Goal: Task Accomplishment & Management: Manage account settings

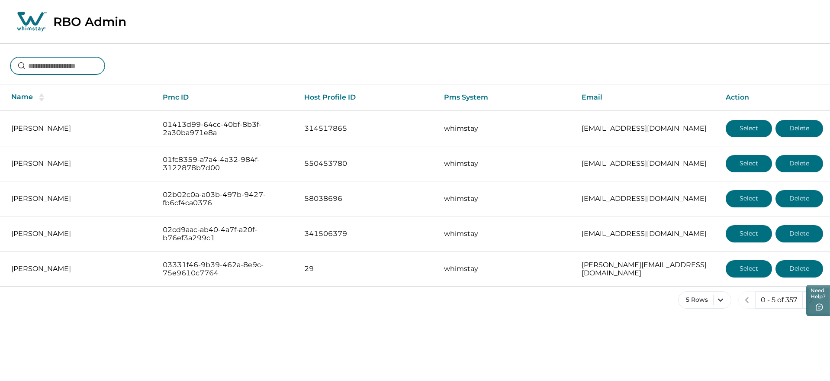
click at [67, 65] on input at bounding box center [57, 65] width 94 height 17
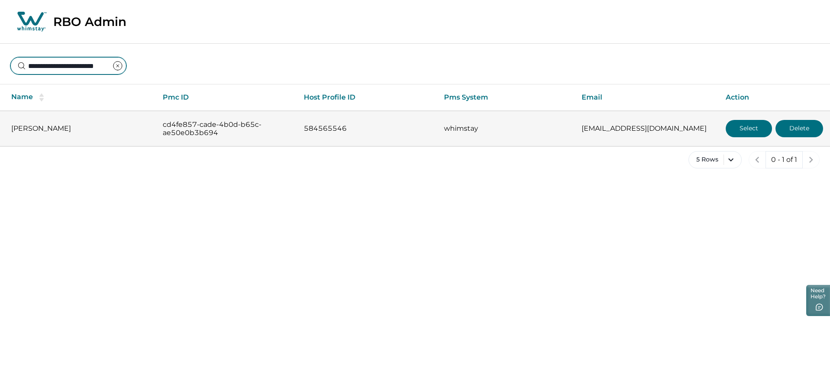
type input "**********"
click at [734, 128] on button "Select" at bounding box center [749, 128] width 46 height 17
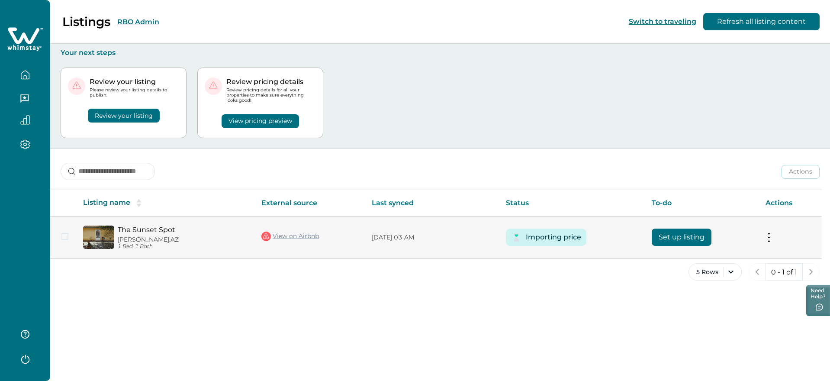
click at [545, 235] on button "Importing price" at bounding box center [553, 237] width 55 height 17
click at [697, 238] on button "Set up listing" at bounding box center [682, 237] width 60 height 17
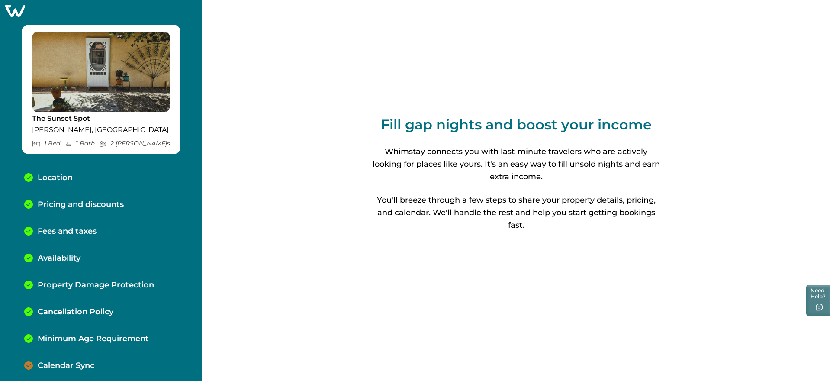
scroll to position [12, 0]
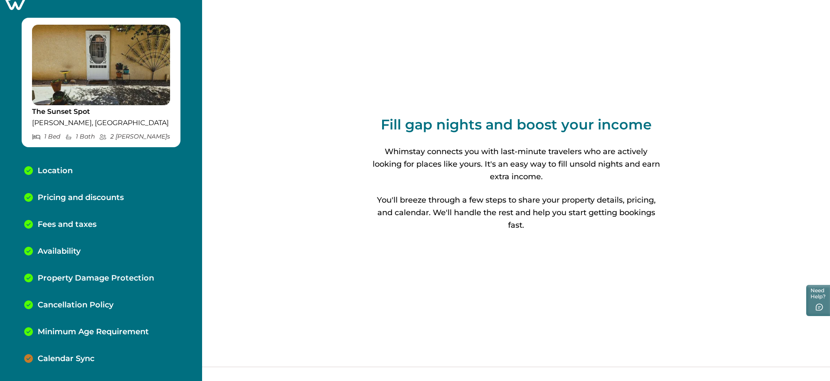
click at [63, 354] on p "Calendar Sync" at bounding box center [66, 359] width 57 height 10
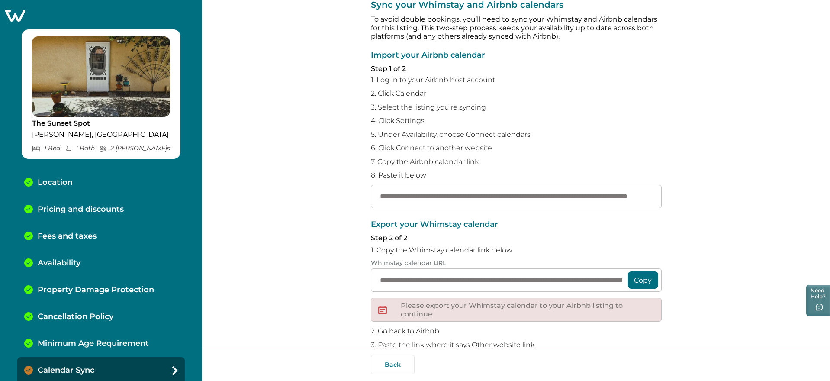
scroll to position [86, 0]
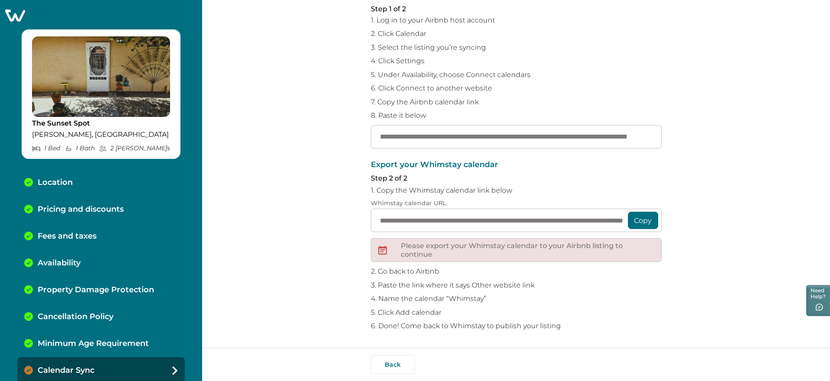
click at [381, 352] on div "Back" at bounding box center [516, 364] width 628 height 33
click at [387, 358] on button "Back" at bounding box center [393, 364] width 44 height 19
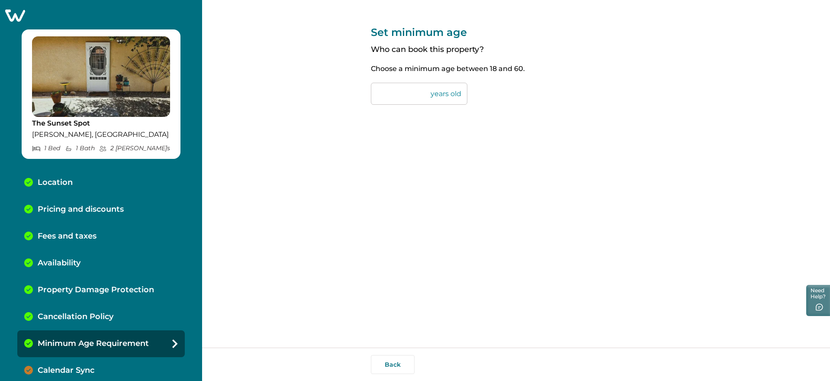
click at [15, 15] on icon at bounding box center [15, 16] width 20 height 12
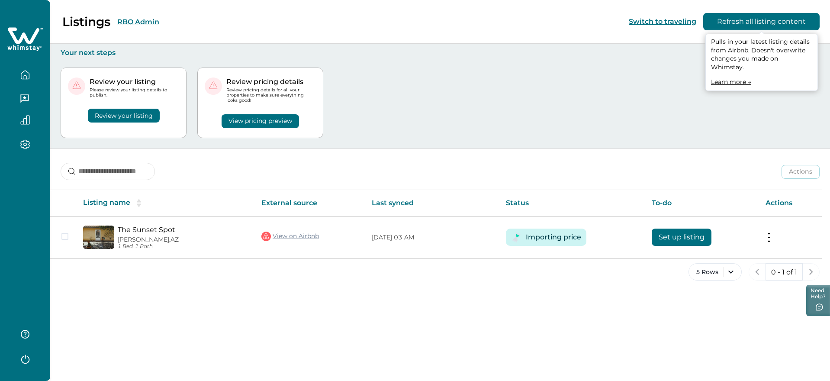
click at [763, 26] on button "Refresh all listing content" at bounding box center [762, 21] width 116 height 17
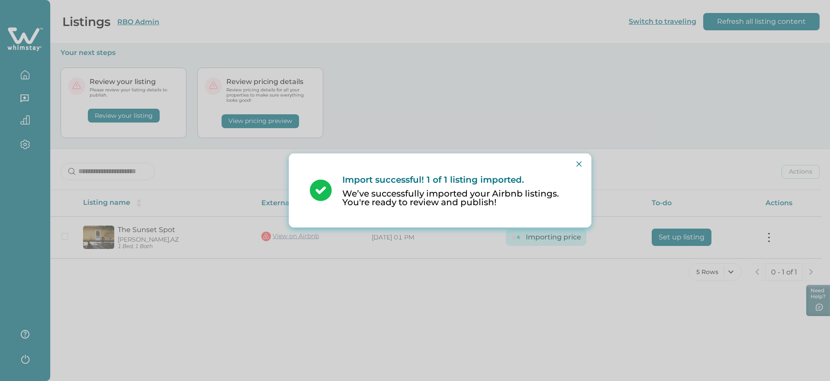
click at [571, 166] on div "Import successful! 1 of 1 listing imported. We’ve successfully imported your Ai…" at bounding box center [440, 190] width 281 height 67
click at [578, 166] on icon "Close" at bounding box center [579, 163] width 5 height 5
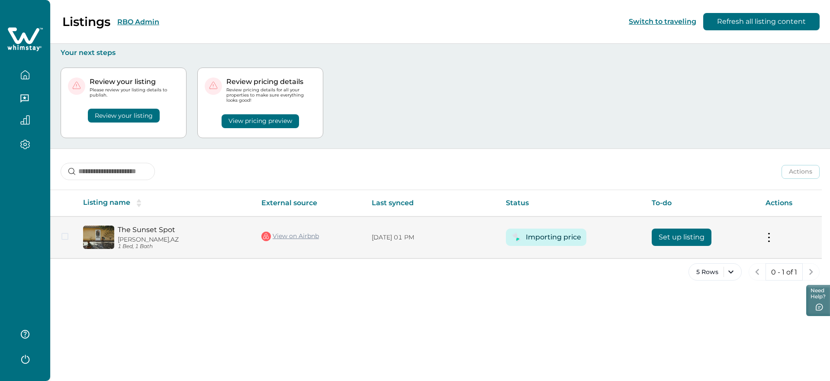
click at [766, 236] on button at bounding box center [769, 237] width 7 height 9
click at [705, 279] on button "View listing on Whimstay" at bounding box center [719, 277] width 99 height 16
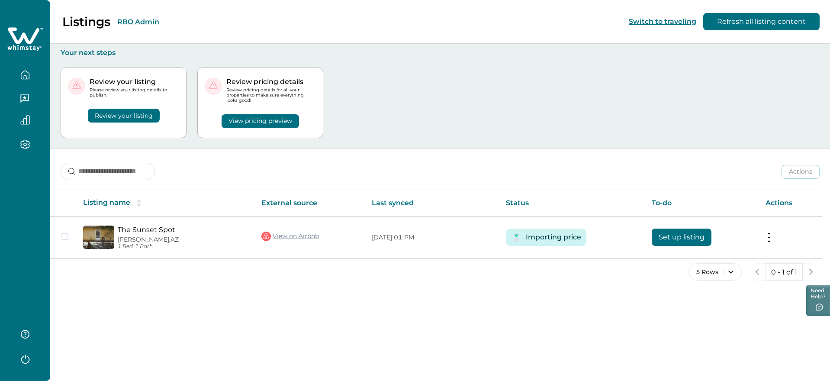
click at [422, 286] on div "5 Rows 0 - 1 of 1" at bounding box center [440, 278] width 780 height 31
drag, startPoint x: 123, startPoint y: 120, endPoint x: 182, endPoint y: 118, distance: 58.5
click at [123, 120] on button "Review your listing" at bounding box center [124, 116] width 72 height 14
click at [122, 110] on button "Review your listing" at bounding box center [124, 116] width 72 height 14
click at [139, 19] on button "RBO Admin" at bounding box center [138, 22] width 42 height 8
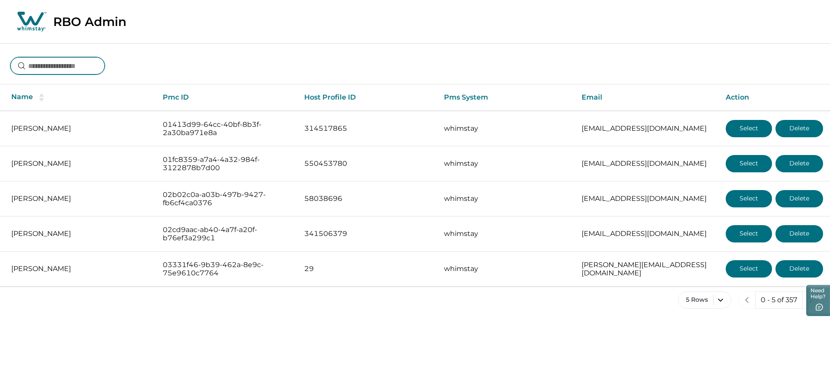
click at [54, 68] on input at bounding box center [57, 65] width 94 height 17
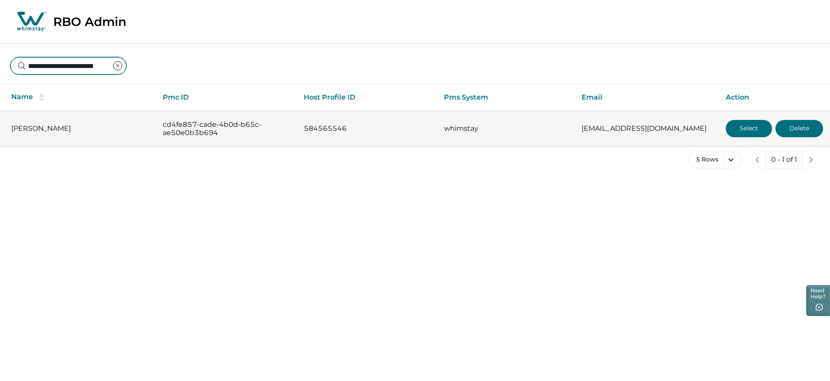
type input "**********"
click at [733, 126] on button "Select" at bounding box center [749, 128] width 46 height 17
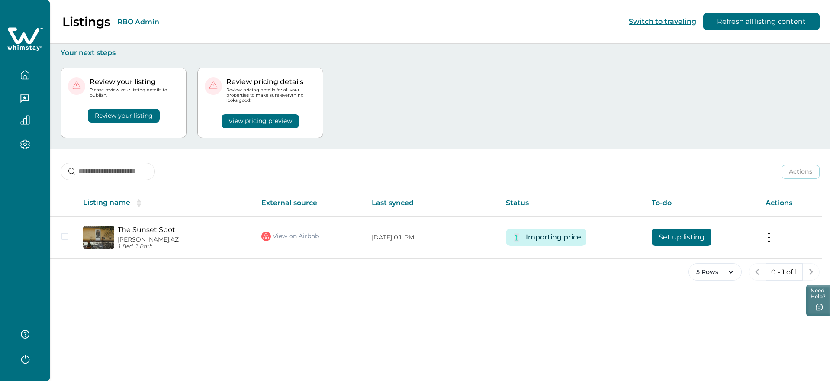
click at [99, 117] on button "Review your listing" at bounding box center [124, 116] width 72 height 14
click at [151, 114] on button "Review your listing" at bounding box center [124, 116] width 72 height 14
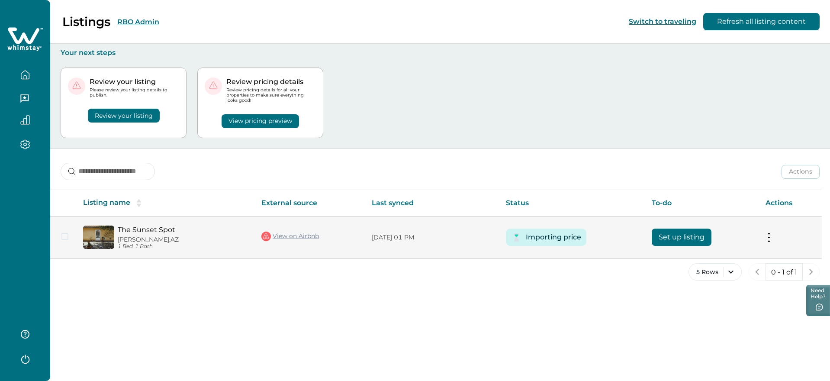
click at [680, 234] on button "Set up listing" at bounding box center [682, 237] width 60 height 17
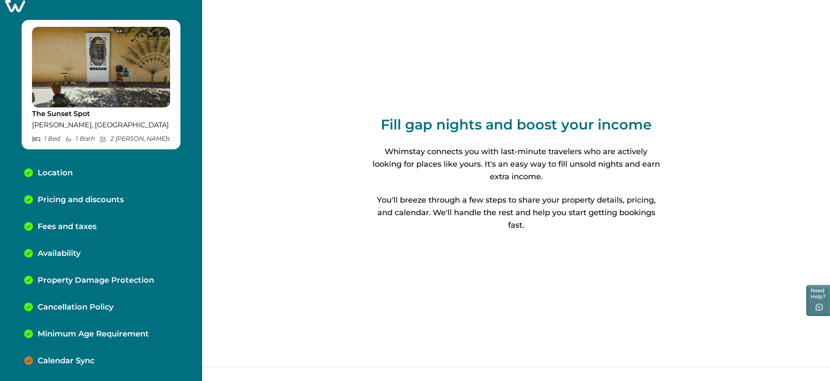
scroll to position [12, 0]
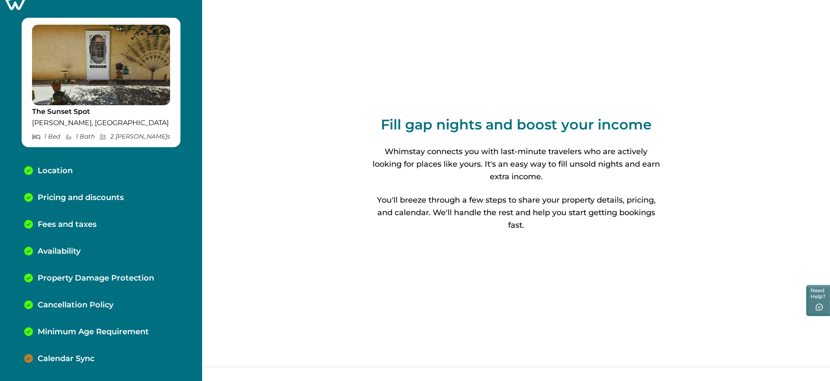
click at [65, 358] on p "Calendar Sync" at bounding box center [66, 359] width 57 height 10
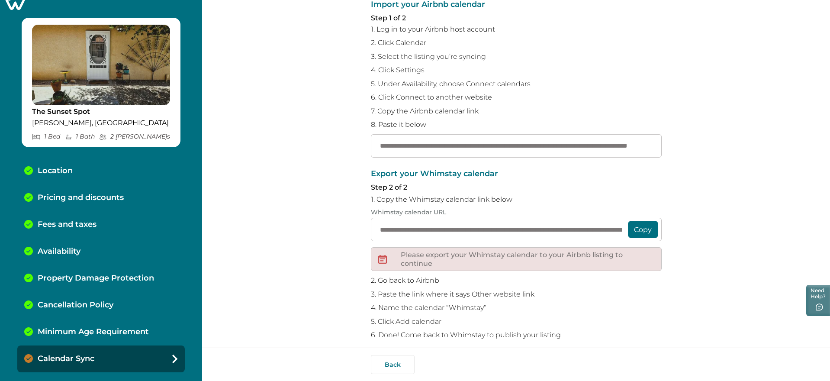
scroll to position [86, 0]
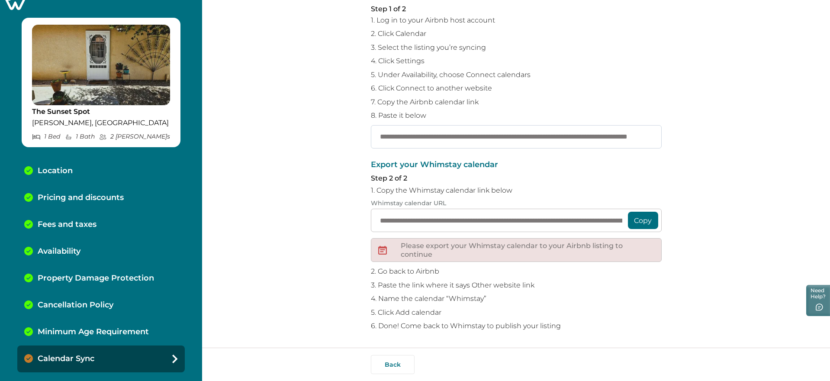
click at [378, 135] on input "**********" at bounding box center [516, 136] width 291 height 23
click at [384, 363] on button "Back" at bounding box center [393, 364] width 44 height 19
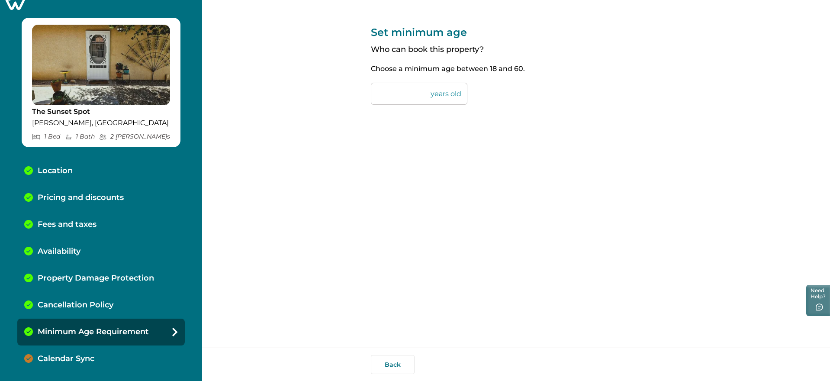
click at [10, 4] on icon at bounding box center [14, 3] width 21 height 13
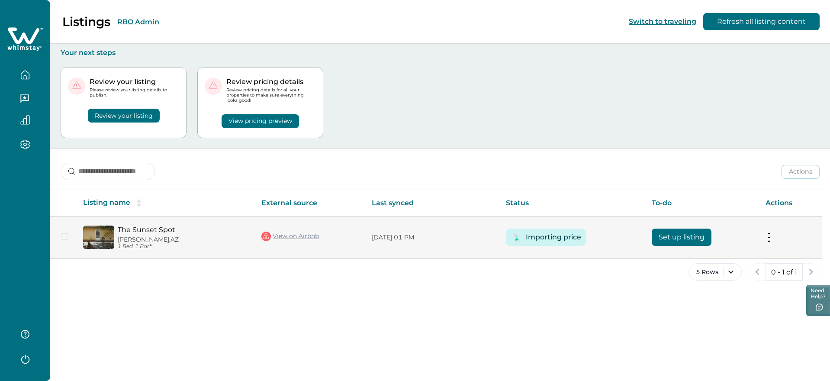
click at [280, 234] on link "View on Airbnb" at bounding box center [291, 236] width 58 height 11
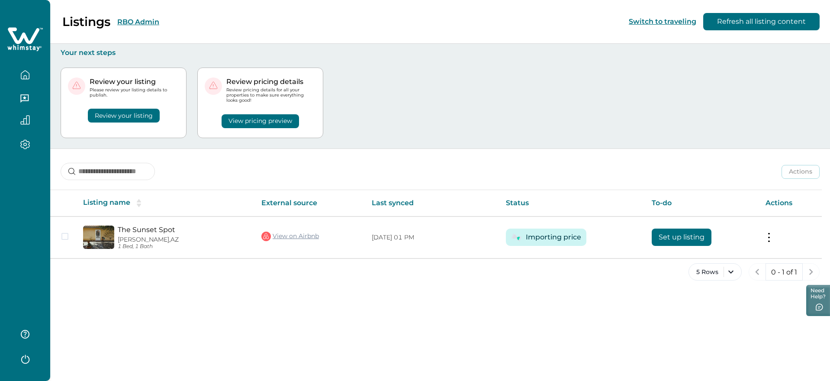
click at [593, 80] on div "Review your listing Please review your listing details to publish. Review your …" at bounding box center [440, 102] width 759 height 91
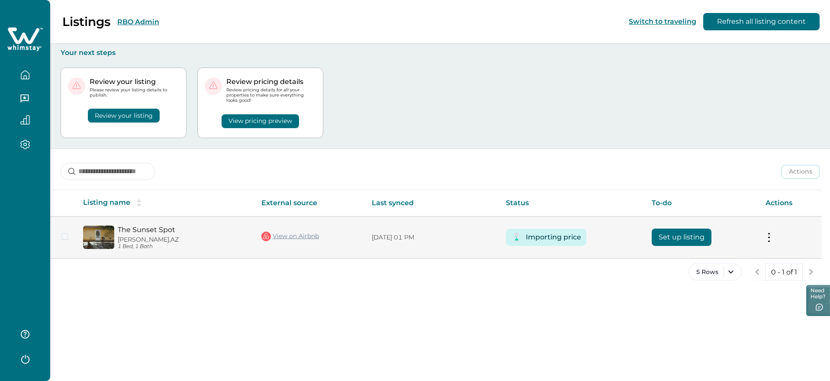
click at [769, 236] on button at bounding box center [769, 237] width 7 height 9
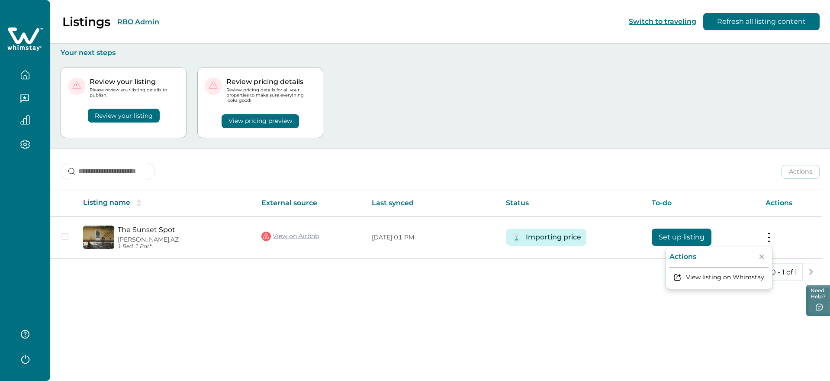
click at [727, 172] on div "Actions Actions Publish listing Unlist listing" at bounding box center [440, 165] width 780 height 32
drag, startPoint x: 509, startPoint y: 131, endPoint x: 193, endPoint y: 171, distance: 319.0
click at [508, 132] on div "Review your listing Please review your listing details to publish. Review your …" at bounding box center [440, 102] width 759 height 91
click at [116, 116] on button "Review your listing" at bounding box center [124, 116] width 72 height 14
click at [124, 110] on button "Review your listing" at bounding box center [124, 116] width 72 height 14
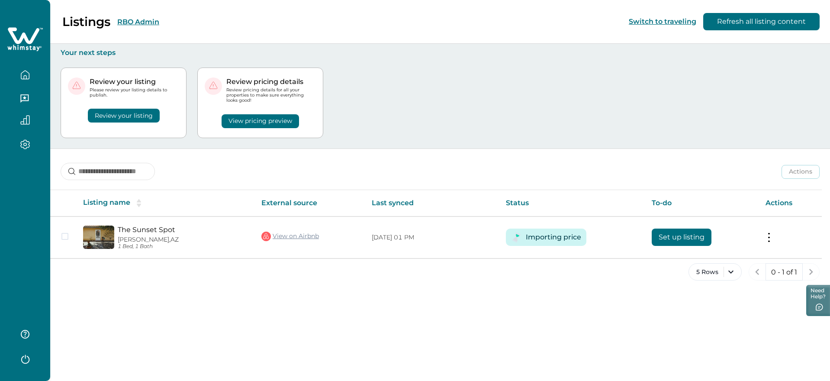
click at [129, 116] on button "Review your listing" at bounding box center [124, 116] width 72 height 14
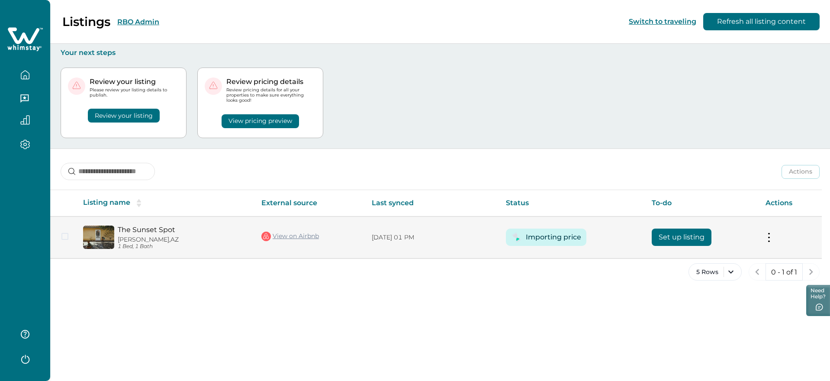
click at [767, 234] on button at bounding box center [769, 237] width 7 height 9
click at [765, 234] on td "Actions View listing on Whimstay" at bounding box center [790, 237] width 63 height 42
click at [769, 234] on button at bounding box center [769, 237] width 7 height 9
click at [695, 235] on button "Set up listing" at bounding box center [682, 237] width 60 height 17
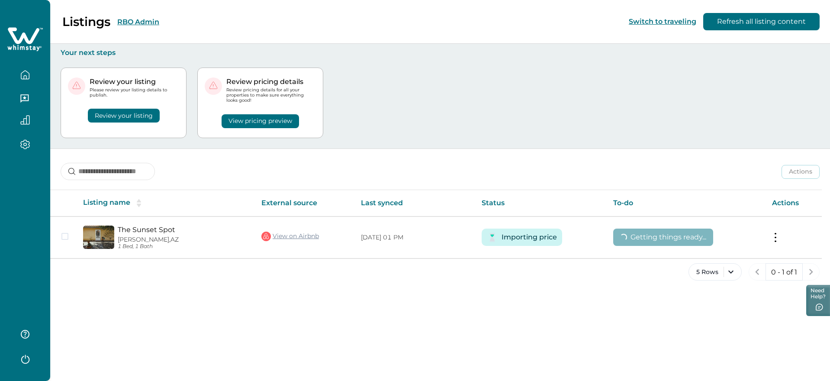
click at [258, 120] on button "View pricing preview" at bounding box center [261, 121] width 78 height 14
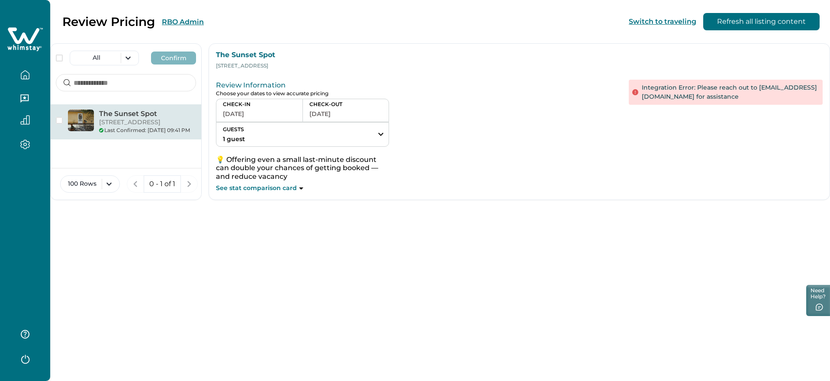
click at [296, 112] on button "[DATE]" at bounding box center [259, 114] width 73 height 12
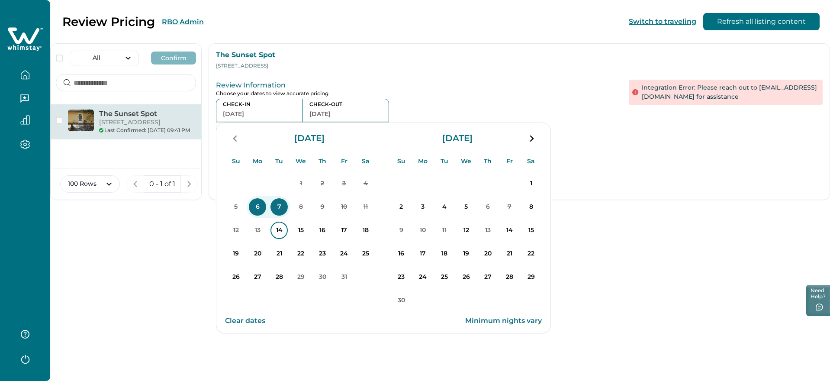
click at [288, 234] on p "14" at bounding box center [279, 230] width 17 height 17
click at [310, 232] on p "15" at bounding box center [300, 230] width 17 height 17
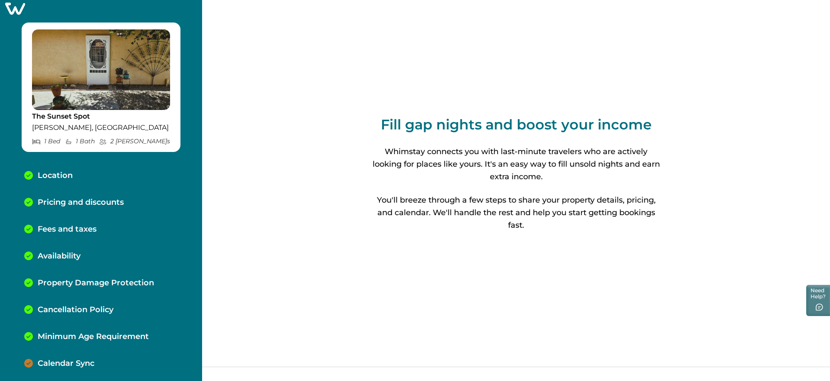
scroll to position [12, 0]
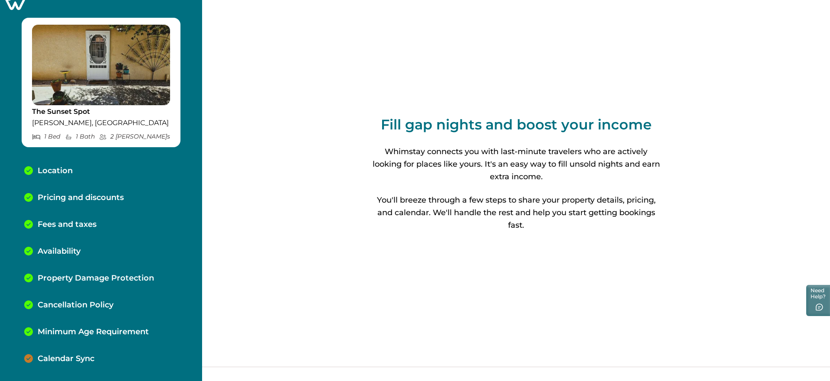
click at [62, 358] on p "Calendar Sync" at bounding box center [66, 359] width 57 height 10
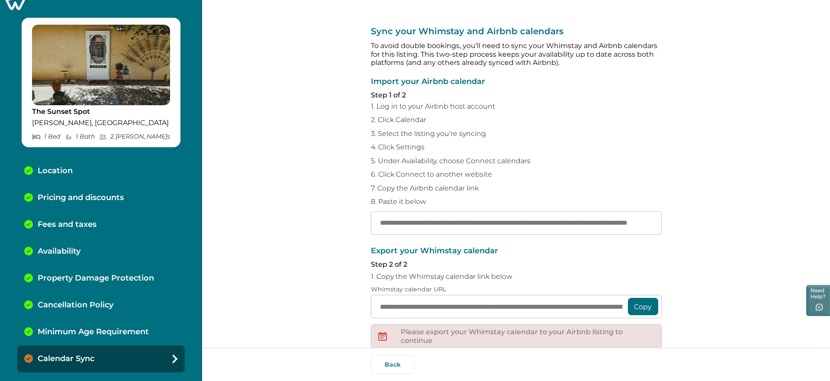
click at [53, 203] on div "Pricing and discounts" at bounding box center [101, 197] width 168 height 27
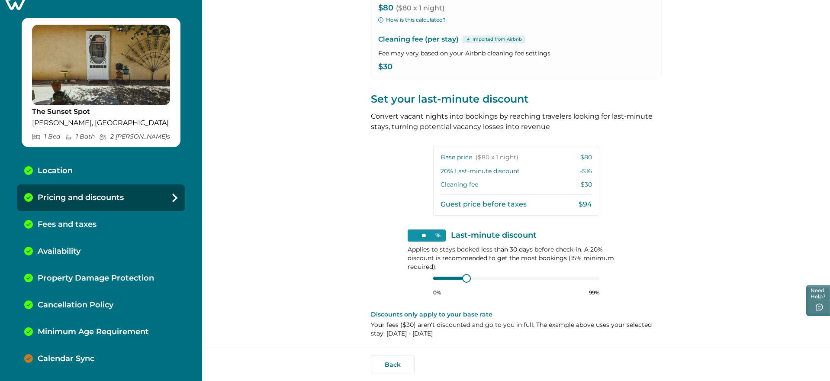
scroll to position [114, 0]
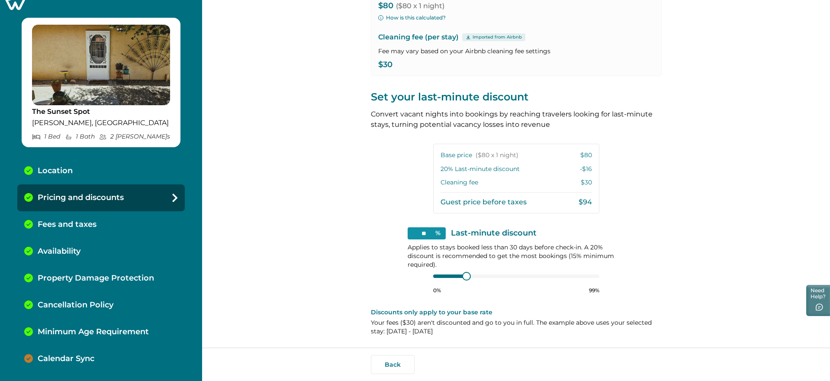
click at [79, 360] on p "Calendar Sync" at bounding box center [66, 359] width 57 height 10
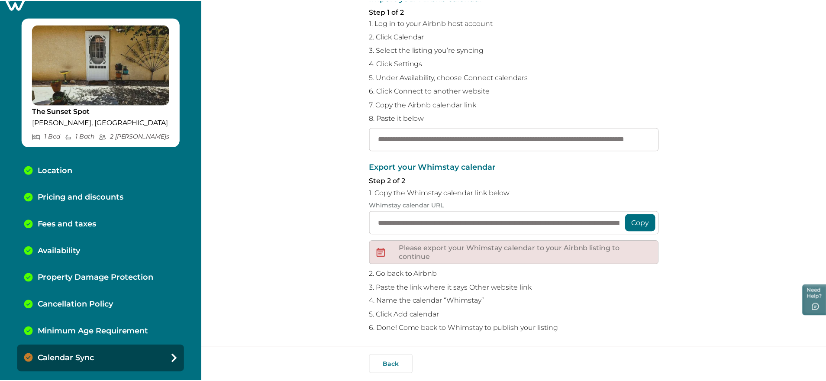
scroll to position [86, 0]
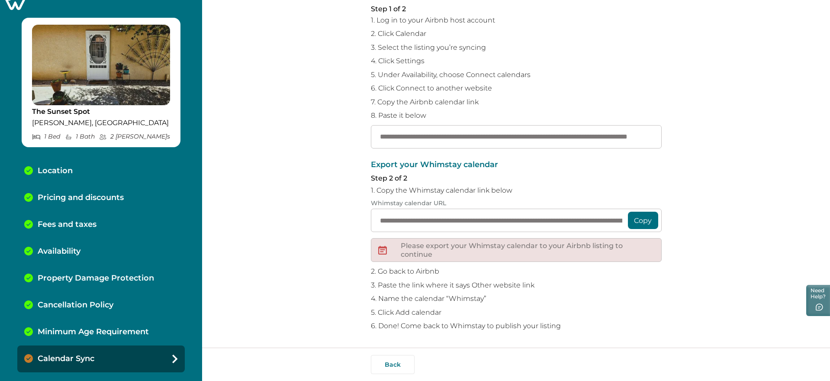
click at [16, 2] on icon at bounding box center [14, 3] width 21 height 13
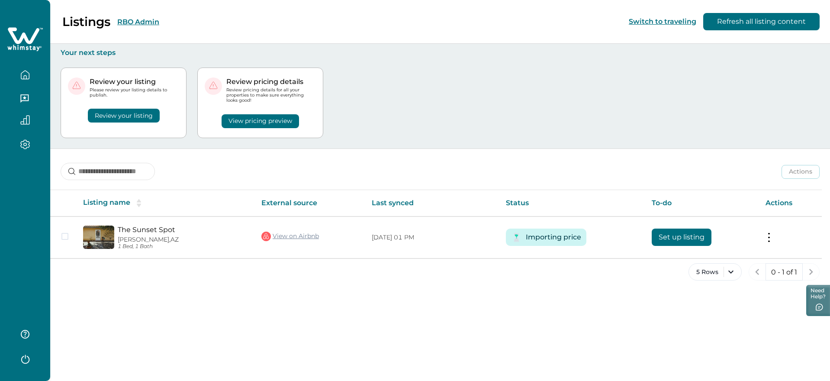
click at [125, 19] on button "RBO Admin" at bounding box center [138, 22] width 42 height 8
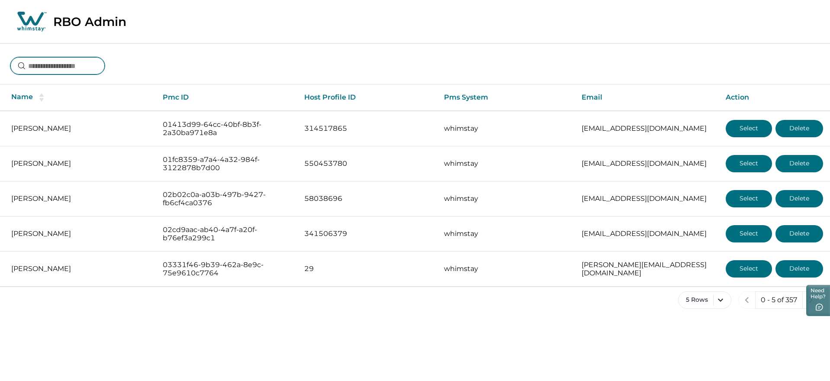
click at [57, 61] on input at bounding box center [57, 65] width 94 height 17
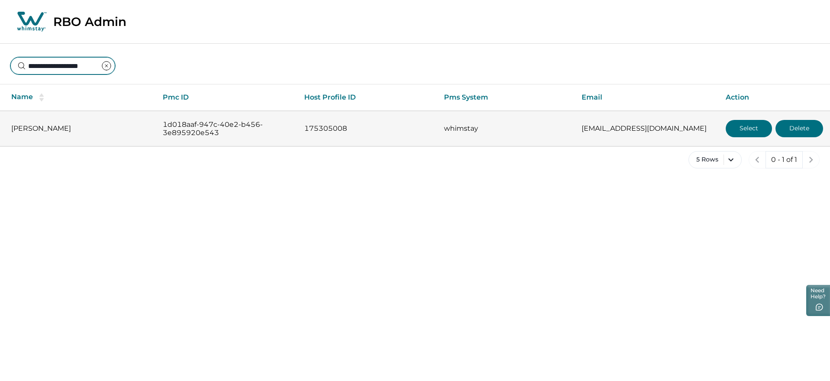
type input "**********"
click at [739, 127] on button "Select" at bounding box center [749, 128] width 46 height 17
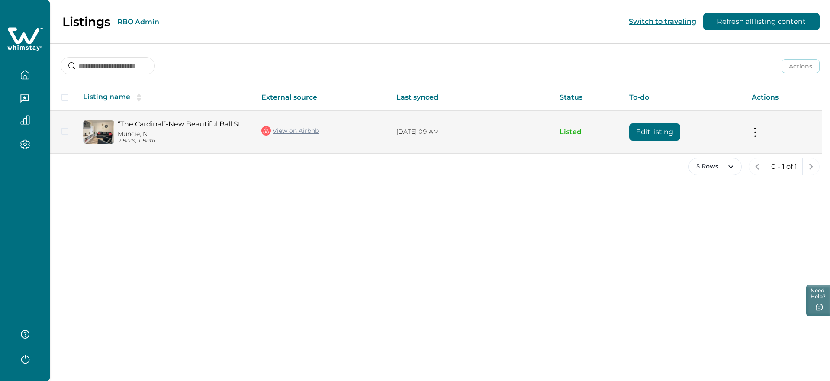
click at [759, 134] on td "Actions View listing on Whimstay Unlist listing View listing details" at bounding box center [783, 132] width 77 height 42
click at [749, 132] on td "Actions View listing on Whimstay Unlist listing View listing details" at bounding box center [783, 132] width 77 height 42
click at [753, 132] on button at bounding box center [755, 131] width 7 height 9
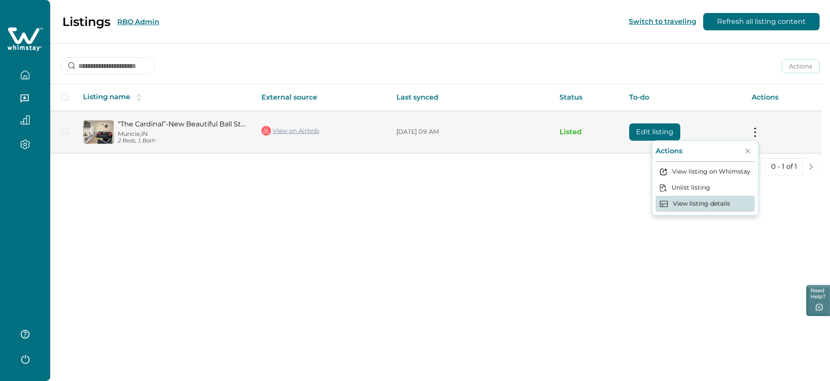
click at [695, 209] on button "View listing details" at bounding box center [705, 204] width 99 height 16
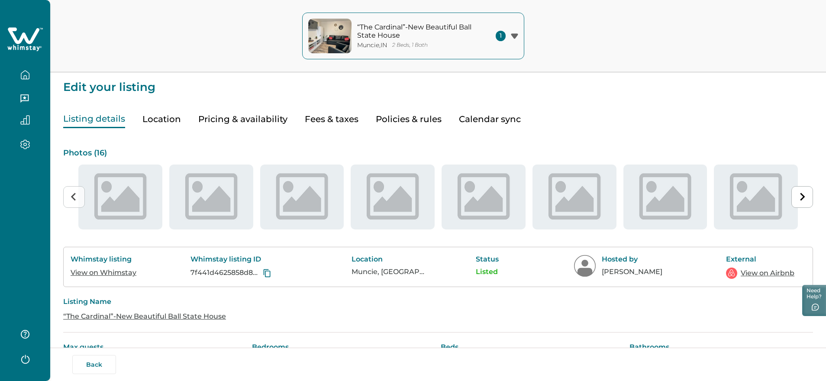
type input "**"
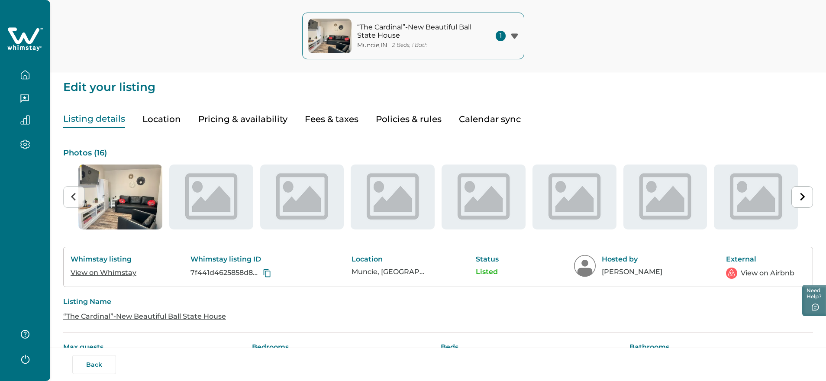
click at [243, 123] on button "Pricing & availability" at bounding box center [242, 119] width 89 height 18
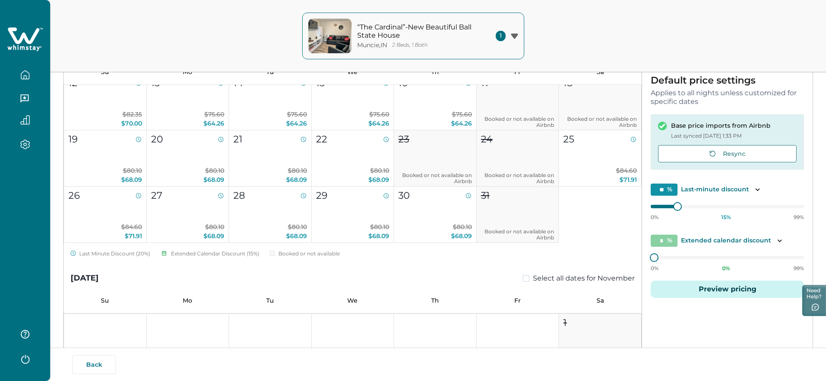
scroll to position [116, 0]
click at [426, 227] on p "$80.10 $68.09" at bounding box center [435, 231] width 74 height 18
type input "**"
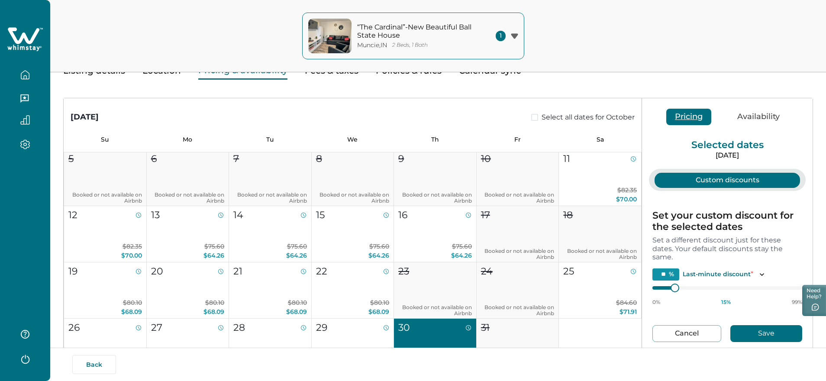
scroll to position [44, 0]
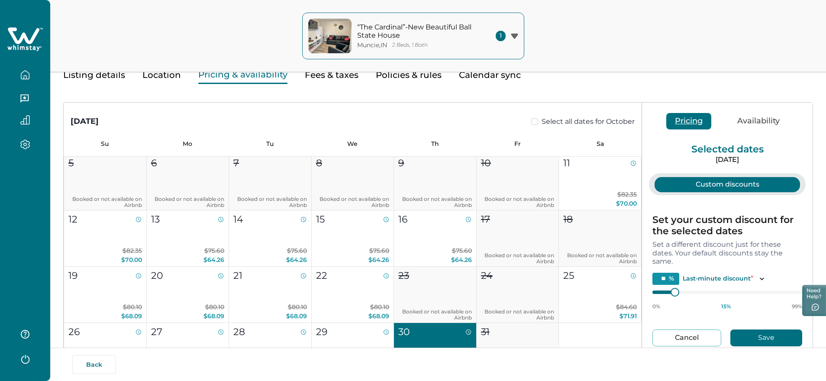
click at [757, 118] on button "Availability" at bounding box center [759, 121] width 60 height 16
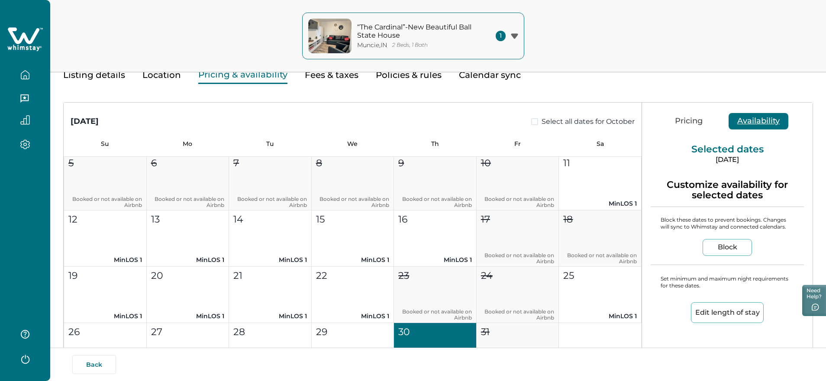
click at [690, 123] on button "Pricing" at bounding box center [688, 121] width 45 height 16
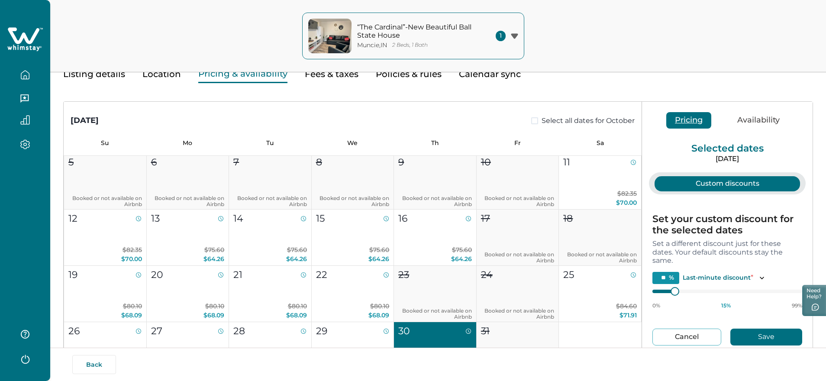
scroll to position [46, 0]
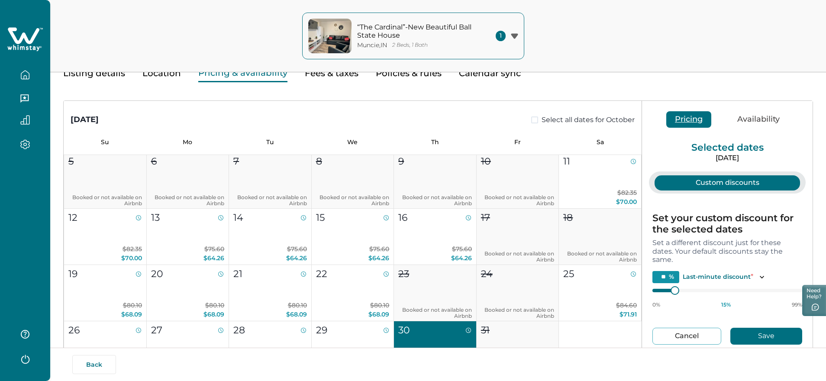
click at [166, 79] on div "Edit your listing Listing details Location Pricing & availability Fees & taxes …" at bounding box center [438, 228] width 776 height 549
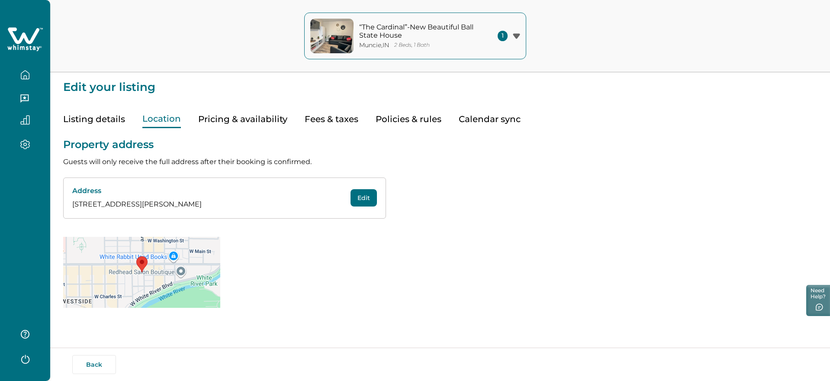
click at [238, 127] on button "Pricing & availability" at bounding box center [242, 119] width 89 height 18
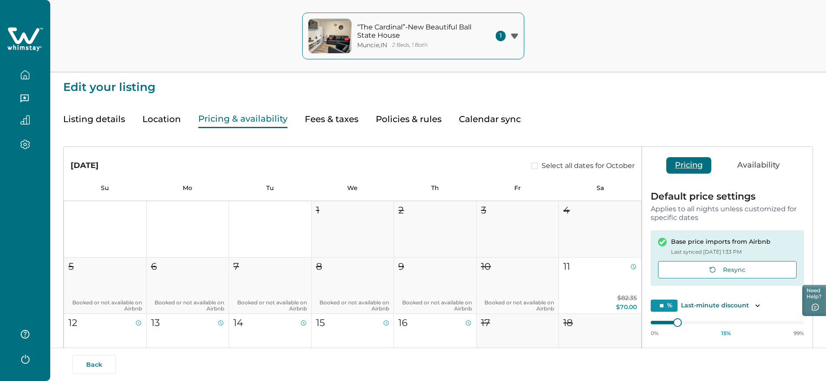
click at [311, 119] on button "Fees & taxes" at bounding box center [332, 119] width 54 height 18
type input "*"
type input "**"
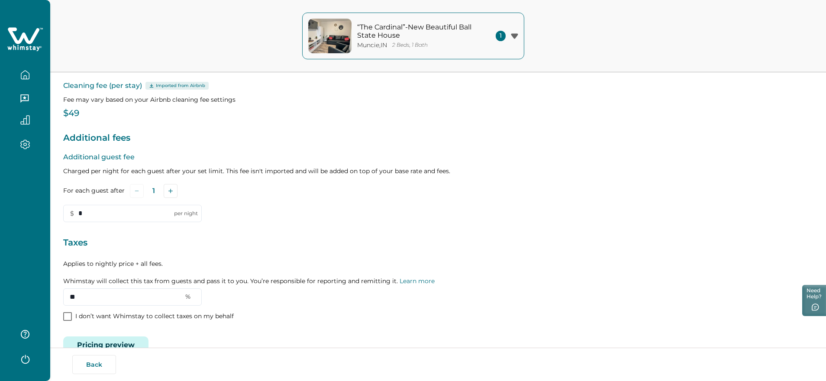
scroll to position [103, 0]
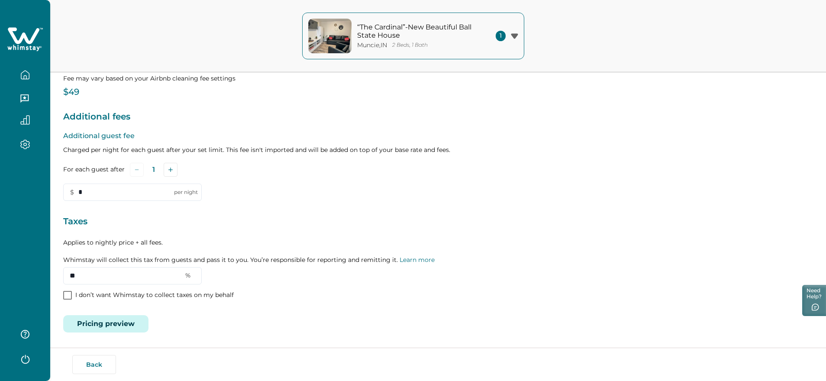
click at [127, 318] on button "Pricing preview" at bounding box center [105, 323] width 85 height 17
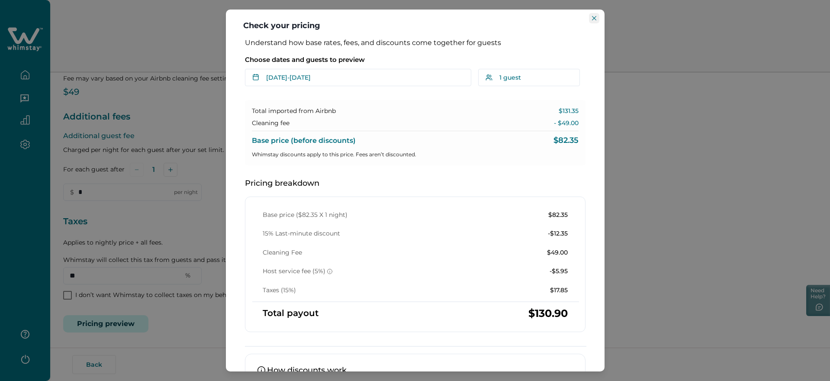
click at [596, 19] on icon "Close" at bounding box center [594, 18] width 4 height 4
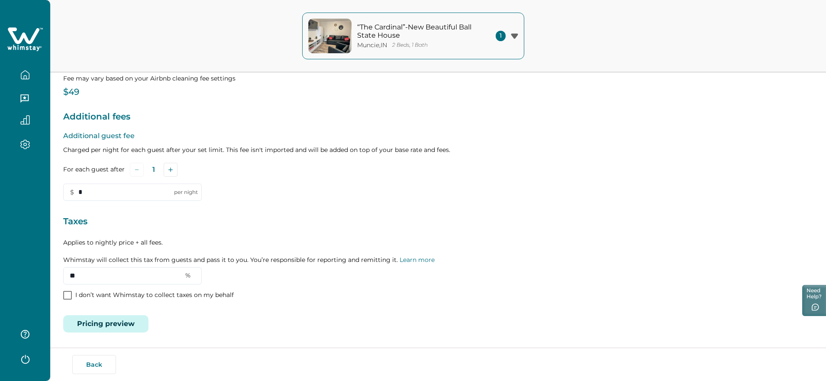
click at [25, 77] on icon "button" at bounding box center [25, 75] width 10 height 10
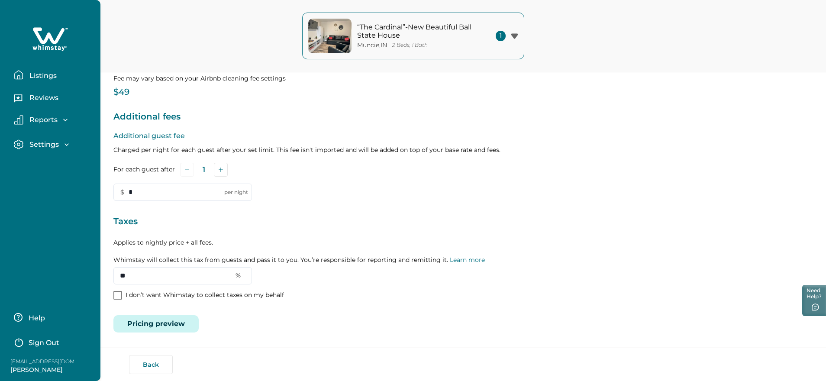
click at [43, 68] on button "Listings" at bounding box center [54, 74] width 80 height 17
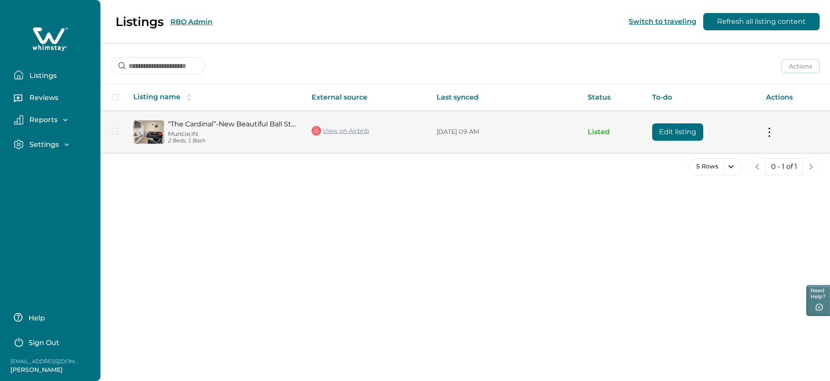
click at [345, 130] on link "View on Airbnb" at bounding box center [341, 130] width 58 height 11
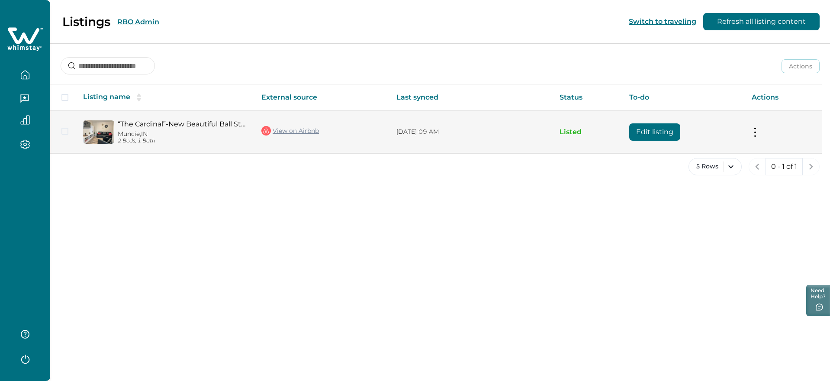
click at [755, 131] on button at bounding box center [755, 131] width 7 height 9
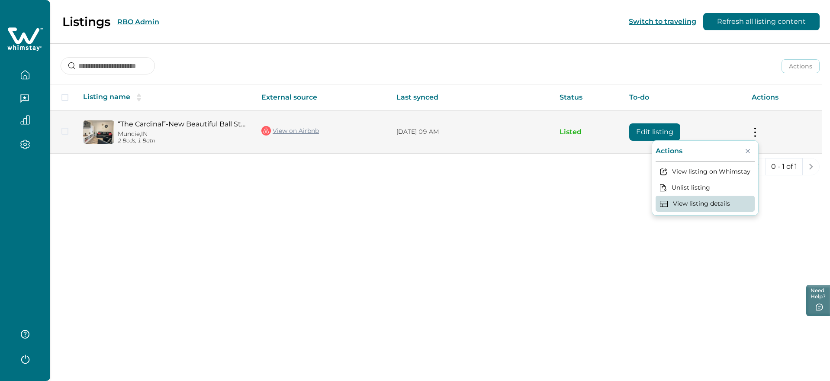
click at [685, 202] on button "View listing details" at bounding box center [705, 204] width 99 height 16
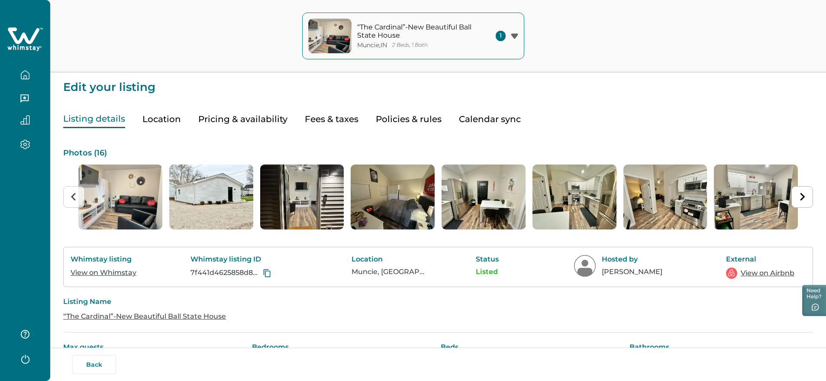
click at [213, 118] on button "Pricing & availability" at bounding box center [242, 119] width 89 height 18
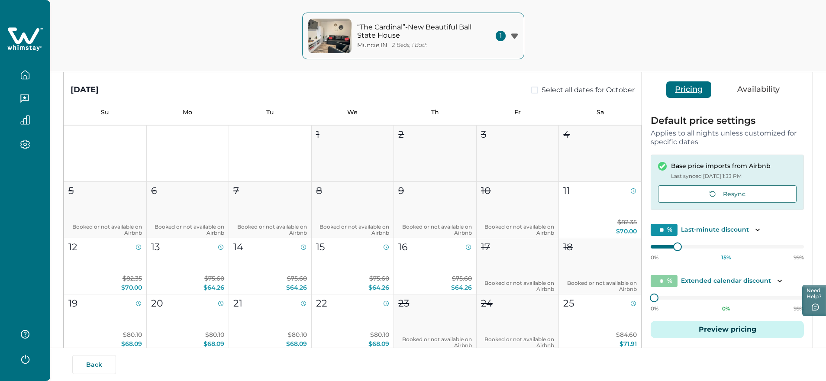
scroll to position [80, 0]
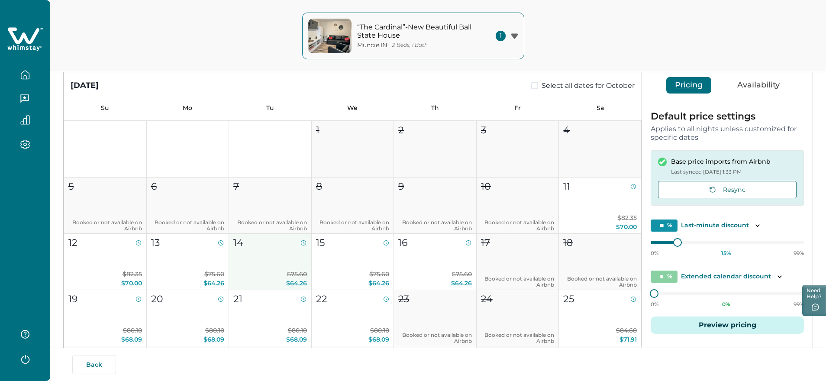
click at [262, 251] on button "14 $75.60 $64.26" at bounding box center [270, 262] width 83 height 56
type input "**"
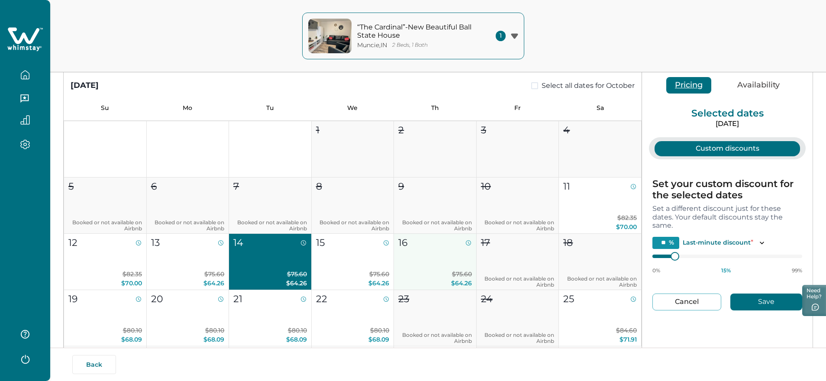
click at [419, 252] on button "16 $75.60 $64.26" at bounding box center [435, 262] width 83 height 56
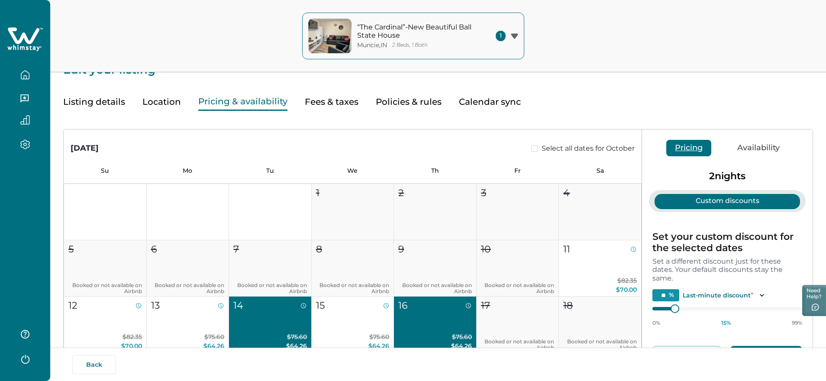
scroll to position [9, 0]
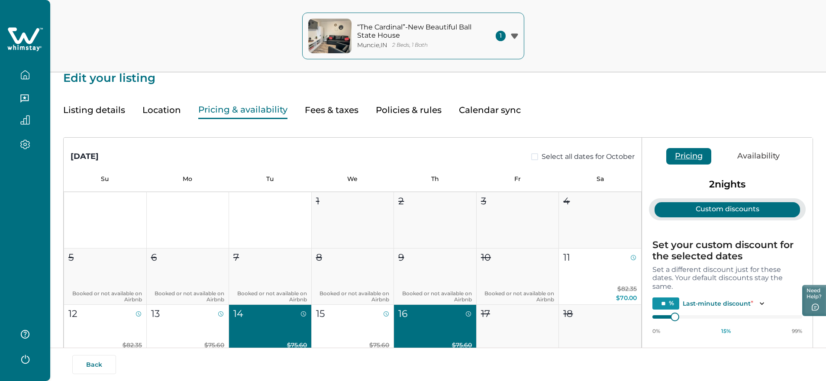
click at [342, 119] on button "Fees & taxes" at bounding box center [332, 110] width 54 height 18
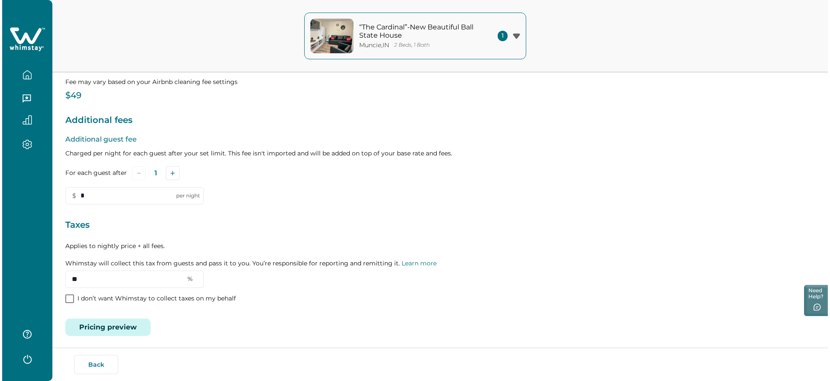
scroll to position [103, 0]
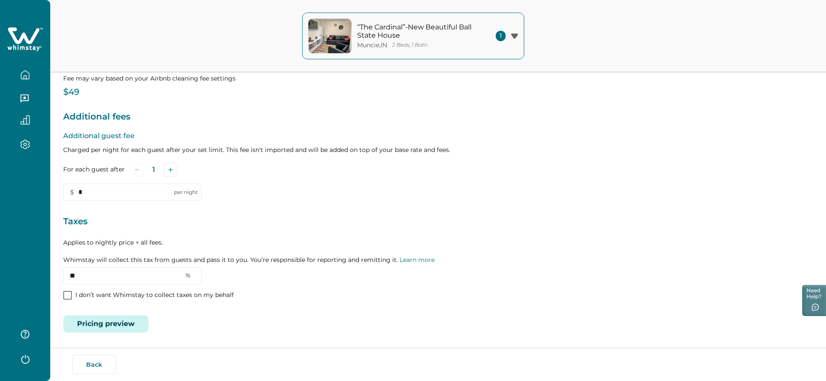
click at [82, 325] on button "Pricing preview" at bounding box center [105, 323] width 85 height 17
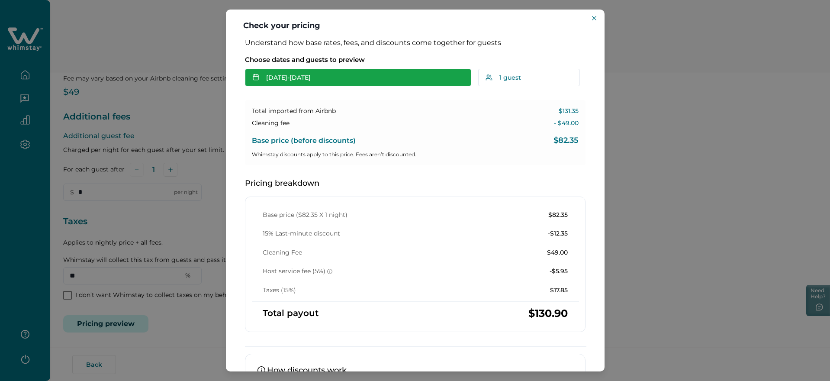
click at [299, 79] on button "[DATE] - [DATE]" at bounding box center [358, 77] width 226 height 17
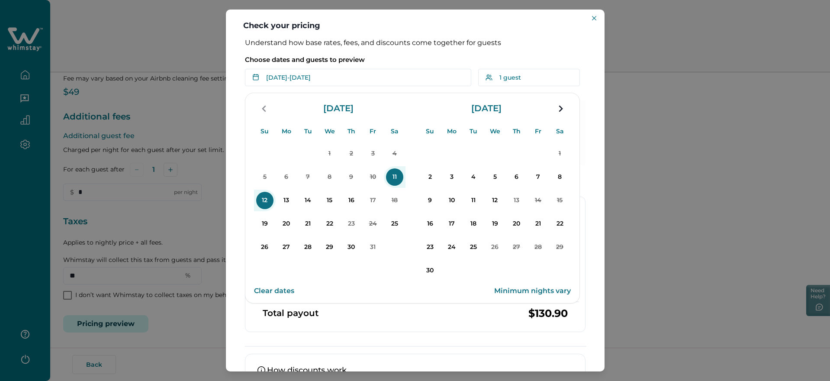
drag, startPoint x: 307, startPoint y: 203, endPoint x: 319, endPoint y: 200, distance: 12.2
click at [307, 203] on p "14" at bounding box center [308, 200] width 17 height 17
click at [352, 200] on p "16" at bounding box center [351, 200] width 17 height 17
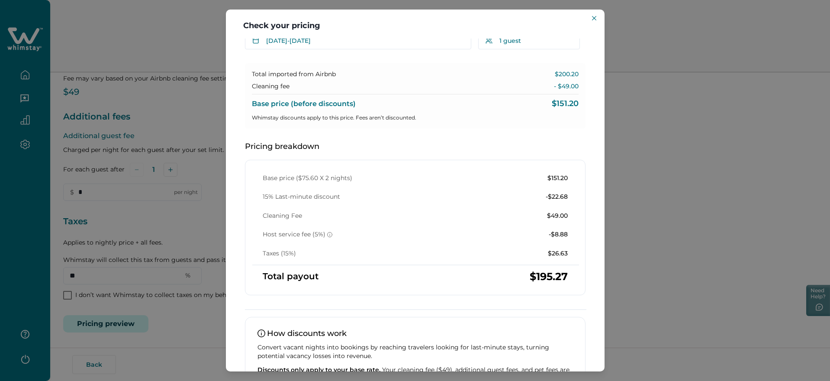
scroll to position [0, 0]
